Goal: Task Accomplishment & Management: Complete application form

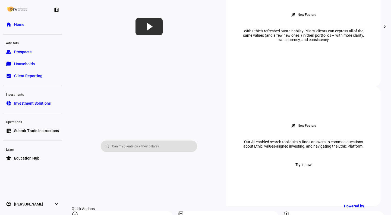
scroll to position [435, 0]
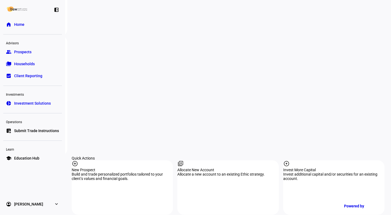
click at [121, 168] on div "New Prospect" at bounding box center [122, 170] width 101 height 4
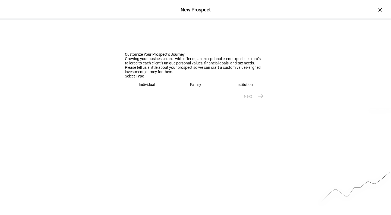
click at [183, 91] on eth-mega-radio-button "Family" at bounding box center [195, 84] width 44 height 12
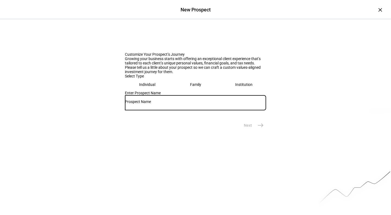
click at [193, 104] on input "text" at bounding box center [195, 101] width 141 height 4
click at [154, 104] on input "text" at bounding box center [195, 101] width 141 height 4
paste input "[PERSON_NAME], [PERSON_NAME] & [PERSON_NAME]"
click at [127, 104] on input "[PERSON_NAME], [PERSON_NAME]" at bounding box center [195, 101] width 141 height 4
click at [153, 104] on input "[PERSON_NAME], [PERSON_NAME]" at bounding box center [195, 101] width 141 height 4
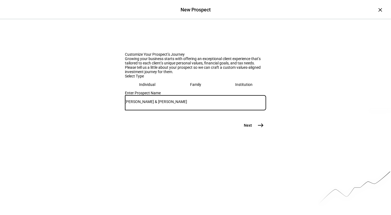
scroll to position [41, 0]
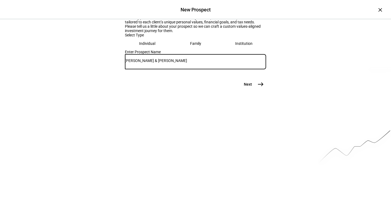
type input "[PERSON_NAME] & [PERSON_NAME]"
click at [262, 90] on span "east" at bounding box center [260, 84] width 11 height 11
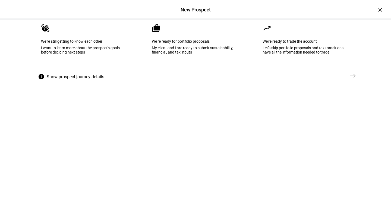
click at [219, 54] on div "My client and I are ready to submit sustainability, financial, and tax inputs" at bounding box center [195, 50] width 87 height 9
click at [342, 78] on span "Create Prospect Profile" at bounding box center [324, 75] width 40 height 5
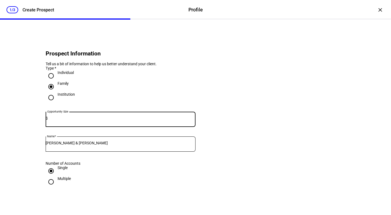
click at [134, 120] on input at bounding box center [122, 118] width 148 height 4
type input "500,000"
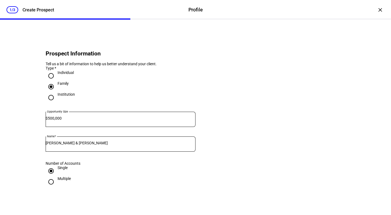
click at [246, 177] on eth-form-card "Prospect Information Tell us a bit of information to help us better understand …" at bounding box center [196, 117] width 326 height 168
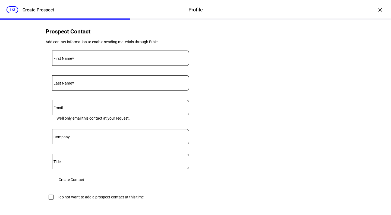
scroll to position [198, 0]
click at [100, 59] on input "First Name" at bounding box center [120, 57] width 137 height 4
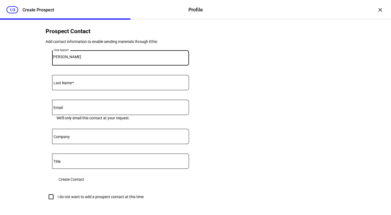
type input "[PERSON_NAME]"
click at [65, 84] on input "Last Name" at bounding box center [120, 81] width 137 height 4
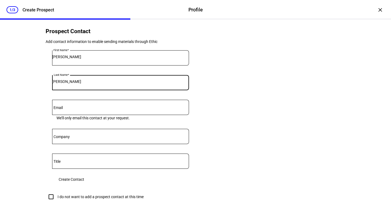
type input "[PERSON_NAME]"
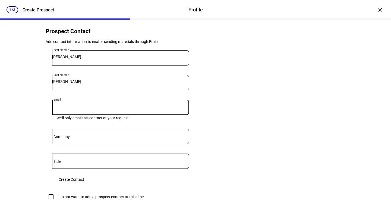
click at [67, 108] on input "Email" at bounding box center [120, 106] width 137 height 4
click at [46, 113] on eth-form-card "First Name [PERSON_NAME] Name [PERSON_NAME] Email We’ll only email this contact…" at bounding box center [121, 117] width 150 height 147
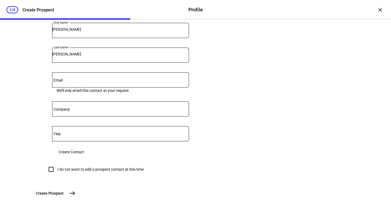
click at [84, 157] on span "Create Contact" at bounding box center [72, 151] width 26 height 11
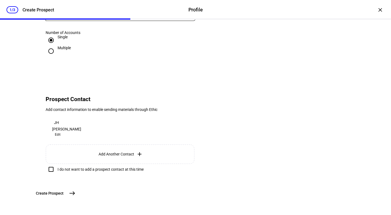
scroll to position [169, 0]
click at [115, 144] on plt-prospect-contact-add-button "Add Another Contact add" at bounding box center [121, 154] width 150 height 20
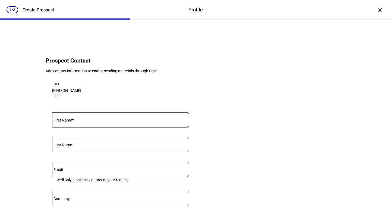
scroll to position [226, 0]
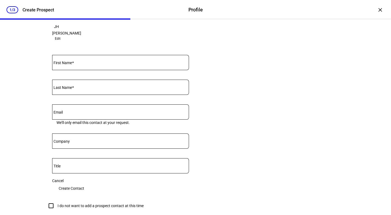
click at [65, 70] on div at bounding box center [120, 62] width 137 height 15
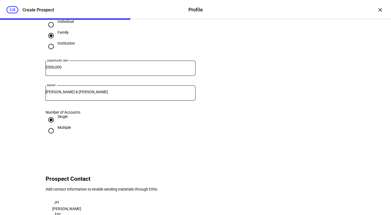
scroll to position [52, 0]
type input "[PERSON_NAME]"
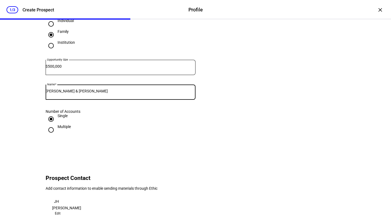
drag, startPoint x: 113, startPoint y: 97, endPoint x: 92, endPoint y: 99, distance: 20.5
click at [92, 93] on input "[PERSON_NAME] & [PERSON_NAME]" at bounding box center [121, 91] width 150 height 4
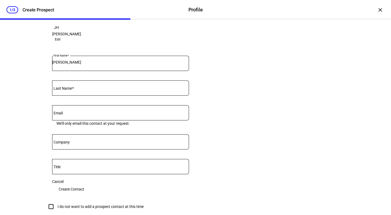
scroll to position [226, 0]
click at [64, 90] on mat-label "Last Name" at bounding box center [62, 88] width 18 height 4
click at [64, 89] on input "Last Name" at bounding box center [120, 86] width 137 height 4
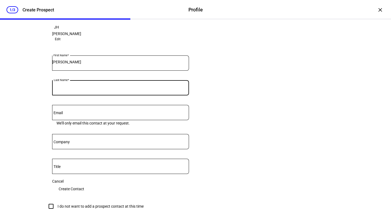
paste input "[PERSON_NAME]"
type input "[PERSON_NAME]"
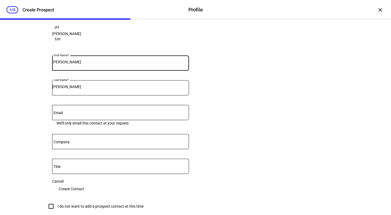
click at [62, 64] on input "[PERSON_NAME]" at bounding box center [120, 62] width 137 height 4
type input "[PERSON_NAME]"
click at [201, 152] on eth-form-card "Prospect Contact Add contact information to enable sending materials through Et…" at bounding box center [196, 104] width 326 height 242
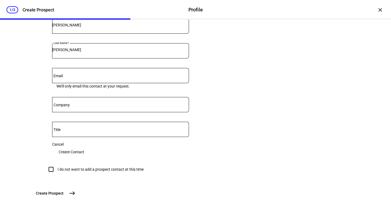
click at [84, 146] on span "Create Contact" at bounding box center [72, 151] width 26 height 11
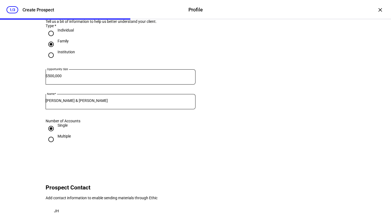
scroll to position [196, 0]
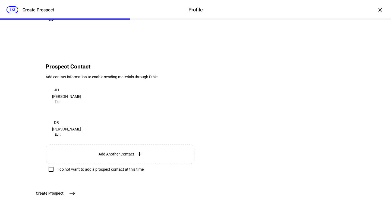
click at [78, 194] on button "Create [GEOGRAPHIC_DATA]" at bounding box center [55, 193] width 45 height 11
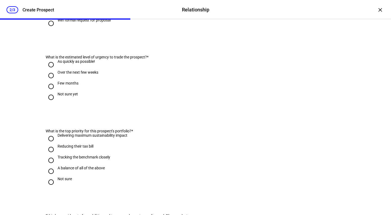
scroll to position [0, 0]
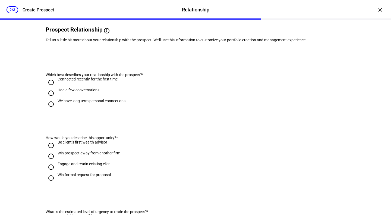
scroll to position [42, 0]
click at [49, 98] on input "Had a few conversations" at bounding box center [51, 92] width 11 height 11
radio input "true"
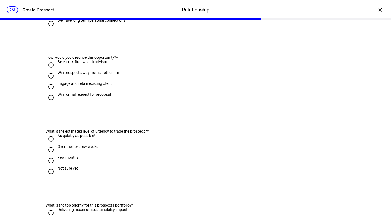
scroll to position [122, 0]
click at [49, 70] on input "Be client’s first wealth advisor" at bounding box center [51, 64] width 11 height 11
radio input "true"
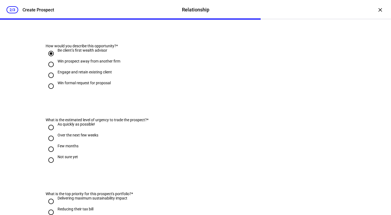
scroll to position [150, 0]
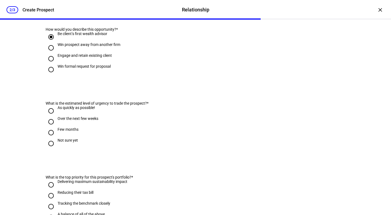
click at [48, 64] on input "Engage and retain existing client" at bounding box center [51, 58] width 11 height 11
radio input "true"
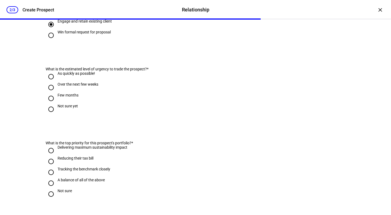
scroll to position [184, 0]
click at [52, 82] on input "As quickly as possible!" at bounding box center [51, 76] width 11 height 11
radio input "true"
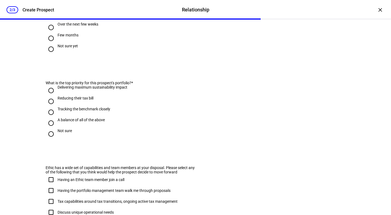
scroll to position [249, 0]
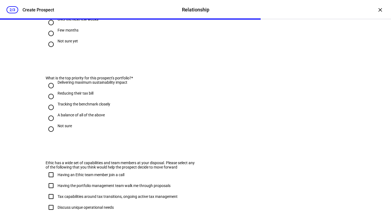
click at [49, 124] on input "A balance of all of the above" at bounding box center [51, 118] width 11 height 11
radio input "true"
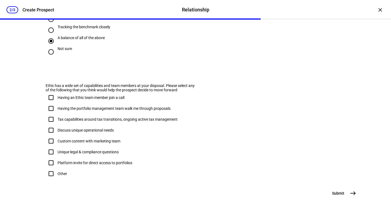
scroll to position [340, 0]
click at [334, 196] on span "Submit" at bounding box center [338, 192] width 12 height 5
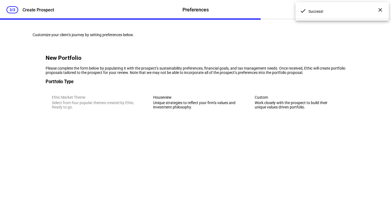
scroll to position [0, 0]
click at [197, 109] on div "Unique strategies to reflect your firm’s values and investment philosophy." at bounding box center [195, 104] width 84 height 9
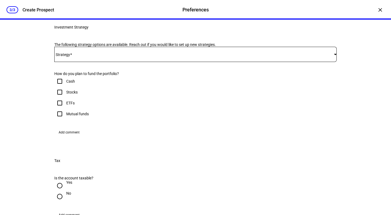
scroll to position [97, 0]
click at [127, 61] on div at bounding box center [195, 53] width 282 height 15
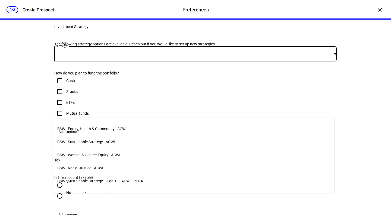
scroll to position [10, 0]
click at [110, 142] on span "BSW - Sustainable Strategy - ACWI" at bounding box center [86, 142] width 58 height 4
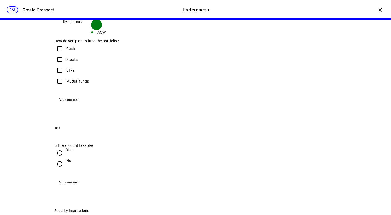
scroll to position [190, 0]
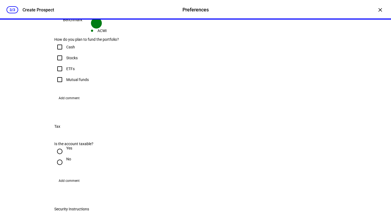
click at [60, 52] on input "Cash" at bounding box center [59, 47] width 11 height 11
checkbox input "true"
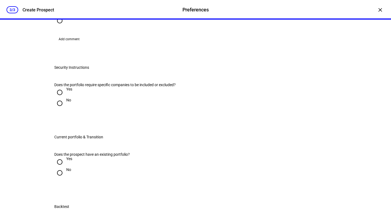
scroll to position [331, 0]
click at [56, 15] on input "Yes" at bounding box center [59, 9] width 11 height 11
radio input "true"
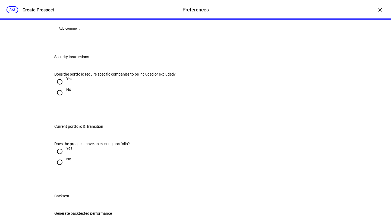
scroll to position [380, 0]
radio input "true"
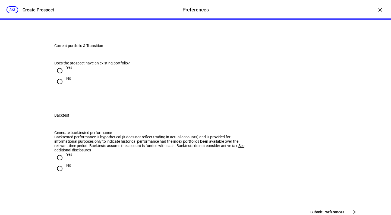
scroll to position [461, 0]
click at [58, 17] on input "No" at bounding box center [59, 11] width 11 height 11
radio input "true"
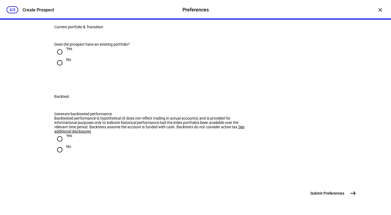
scroll to position [524, 0]
click at [55, 68] on input "No" at bounding box center [59, 62] width 11 height 11
radio input "true"
click at [58, 133] on input "Yes" at bounding box center [59, 138] width 11 height 11
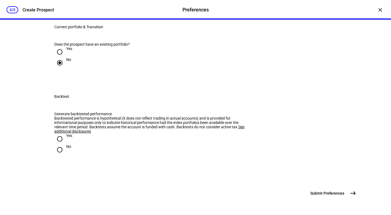
radio input "true"
click at [346, 188] on button "Submit Preferences east" at bounding box center [332, 193] width 51 height 11
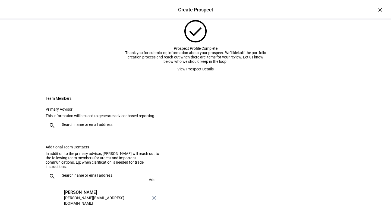
scroll to position [86, 0]
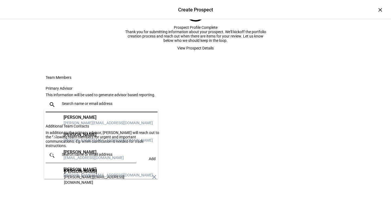
click at [69, 101] on input "text" at bounding box center [108, 103] width 93 height 4
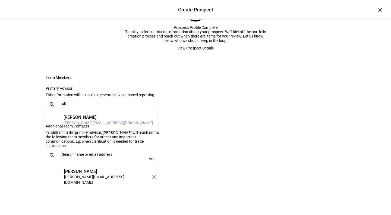
type input "oli"
click at [80, 117] on div "[PERSON_NAME]" at bounding box center [108, 117] width 89 height 5
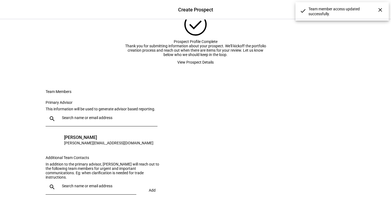
scroll to position [22, 0]
click at [192, 68] on span "View Prospect Details" at bounding box center [195, 62] width 36 height 11
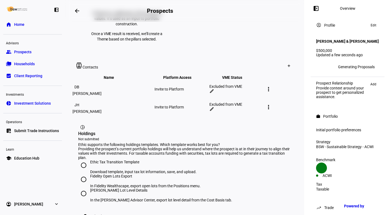
scroll to position [175, 0]
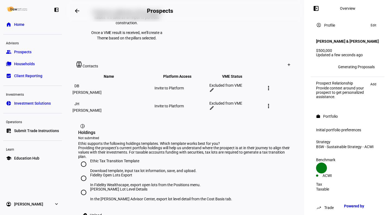
click at [214, 92] on mat-icon "edit" at bounding box center [211, 89] width 5 height 5
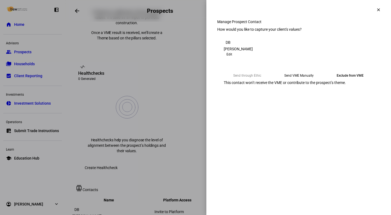
click at [287, 80] on eth-mega-radio-button "Send VME Manually" at bounding box center [298, 76] width 47 height 10
click at [257, 111] on span "Submit Preferences" at bounding box center [240, 105] width 33 height 11
click at [347, 111] on div "Submit Preferences" at bounding box center [298, 105] width 163 height 11
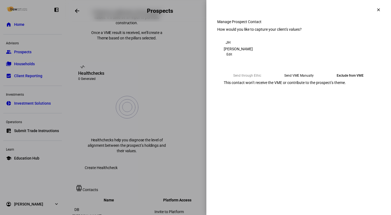
click at [300, 80] on eth-mega-radio-button "Send VME Manually" at bounding box center [298, 76] width 47 height 10
click at [257, 111] on span "Submit Preferences" at bounding box center [240, 105] width 33 height 11
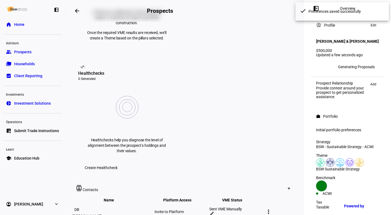
click at [214, 211] on mat-icon "edit" at bounding box center [211, 213] width 5 height 5
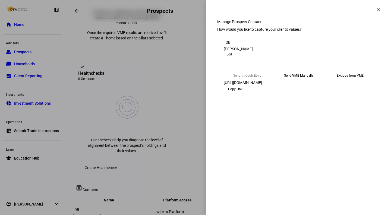
click at [242, 93] on span "Copy Link" at bounding box center [235, 89] width 14 height 9
click at [378, 11] on mat-icon "clear" at bounding box center [378, 9] width 5 height 5
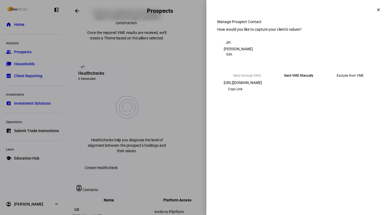
click at [242, 93] on span "Copy Link" at bounding box center [235, 89] width 14 height 9
